Goal: Information Seeking & Learning: Learn about a topic

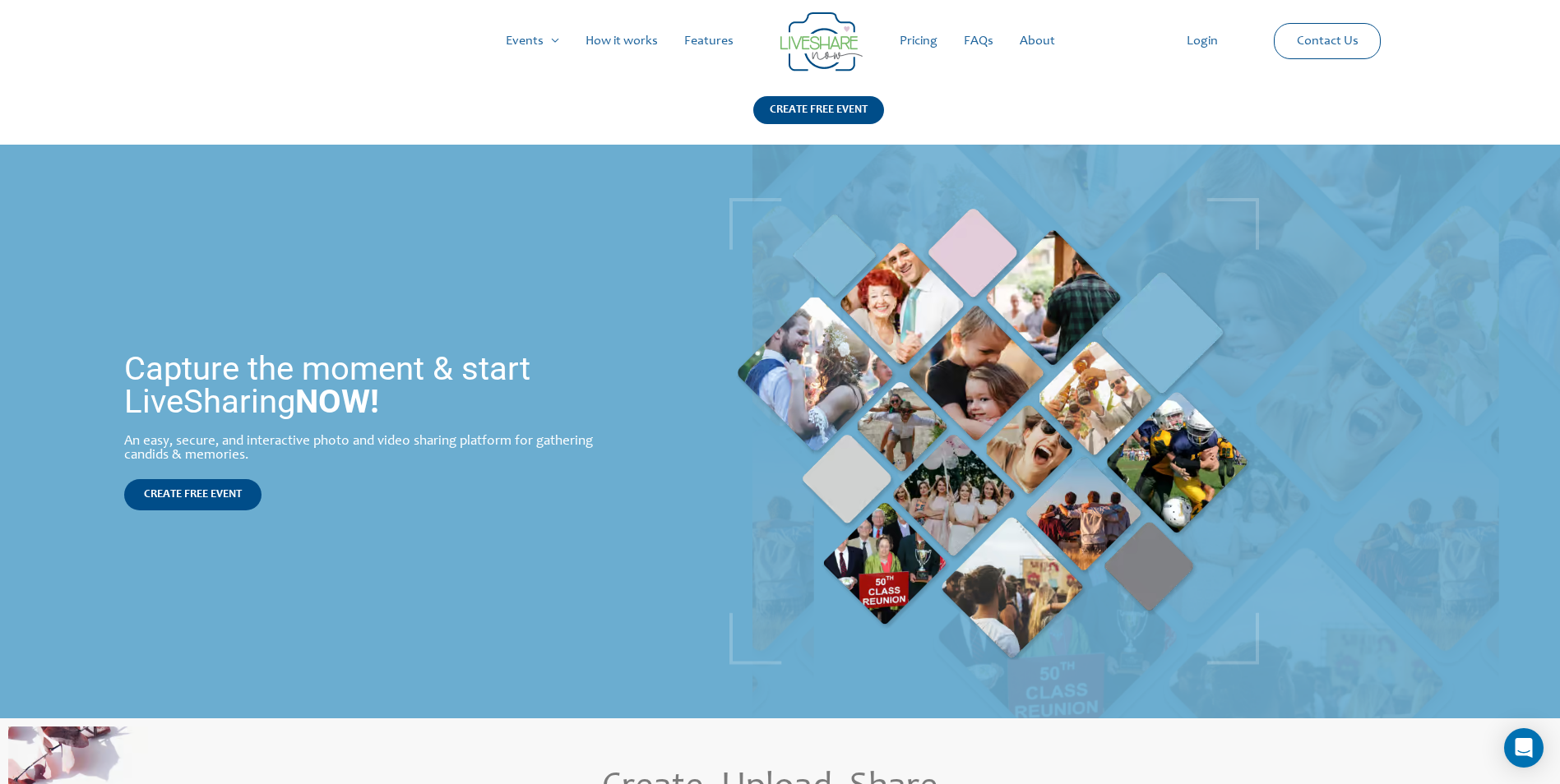
click at [719, 37] on link "Features" at bounding box center [708, 41] width 75 height 53
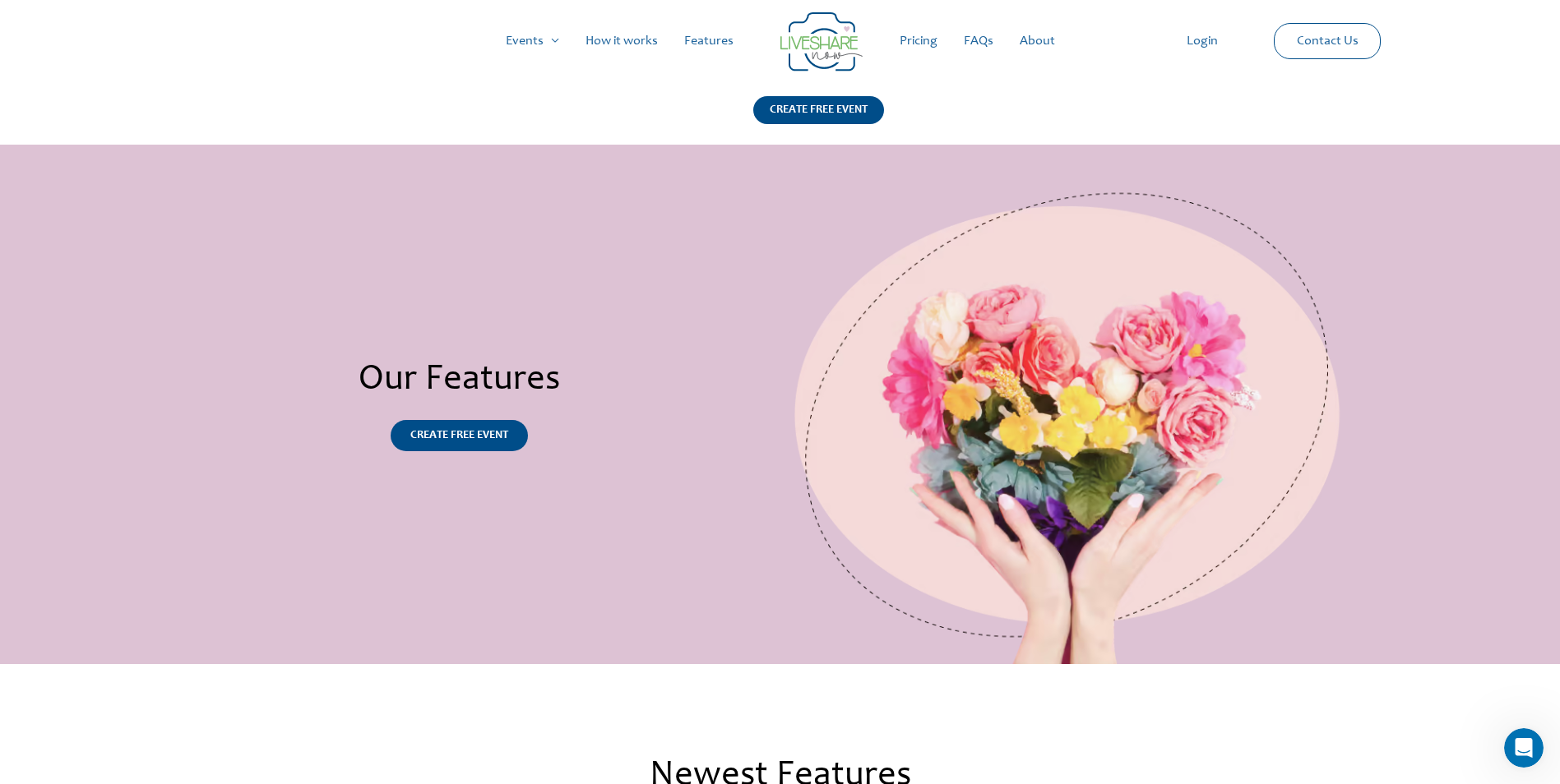
click at [939, 41] on link "Pricing" at bounding box center [919, 41] width 64 height 53
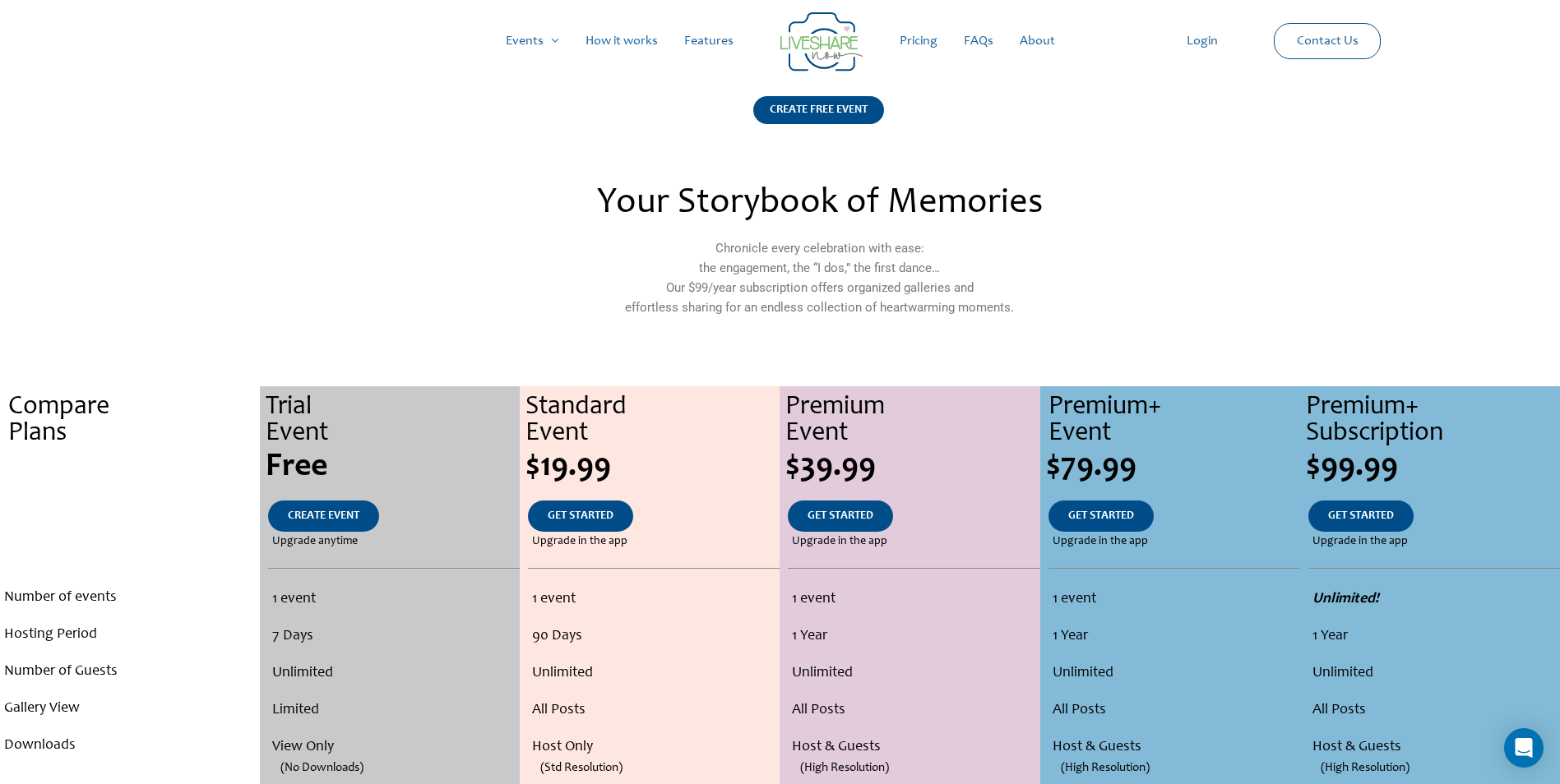
click at [1133, 602] on li "1 event" at bounding box center [1174, 599] width 244 height 37
click at [719, 39] on link "Features" at bounding box center [708, 41] width 75 height 53
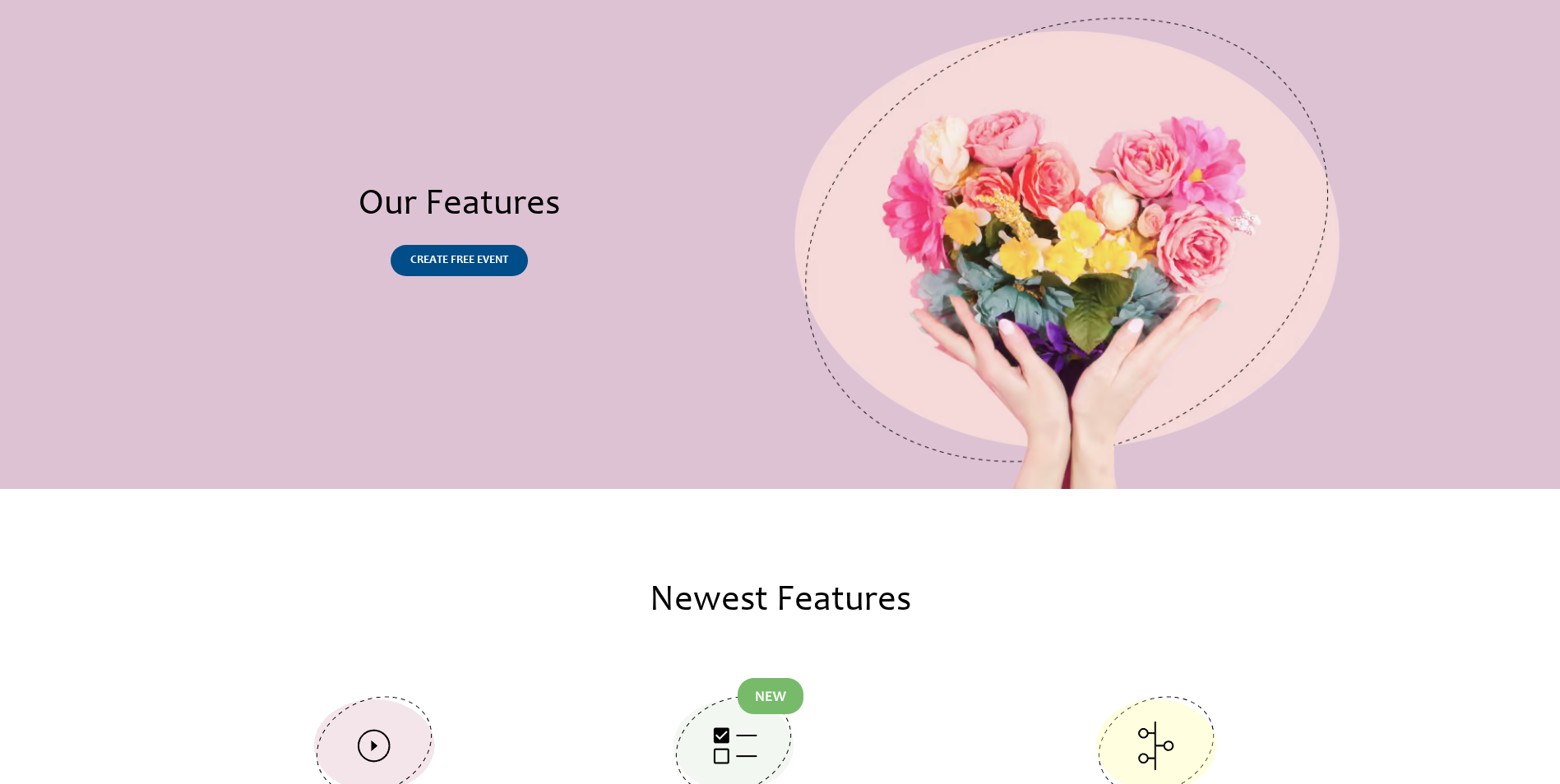
scroll to position [411, 0]
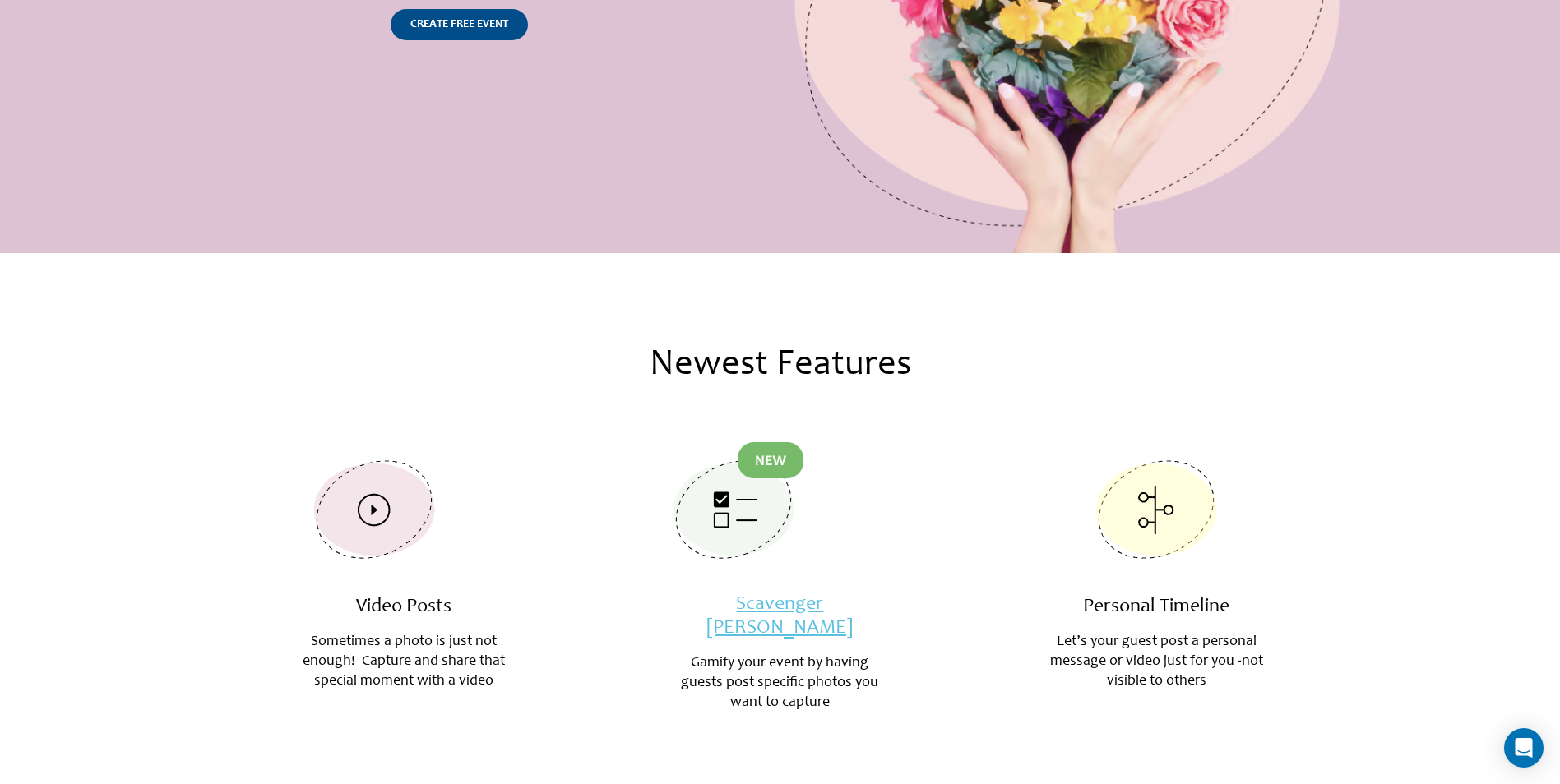
click at [767, 595] on link "Scavenger [PERSON_NAME]" at bounding box center [779, 617] width 146 height 43
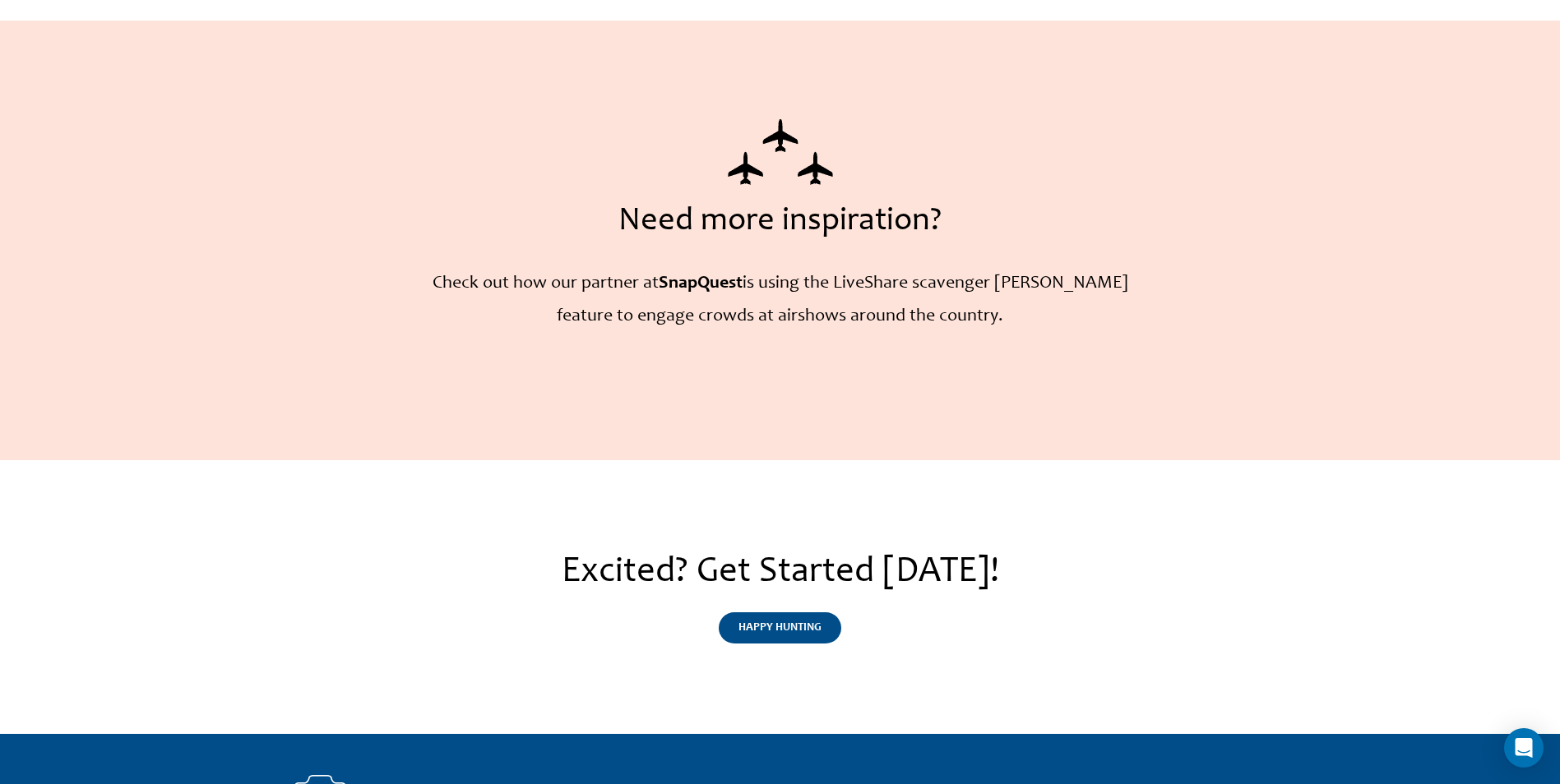
scroll to position [3781, 0]
